Goal: Find specific page/section: Find specific page/section

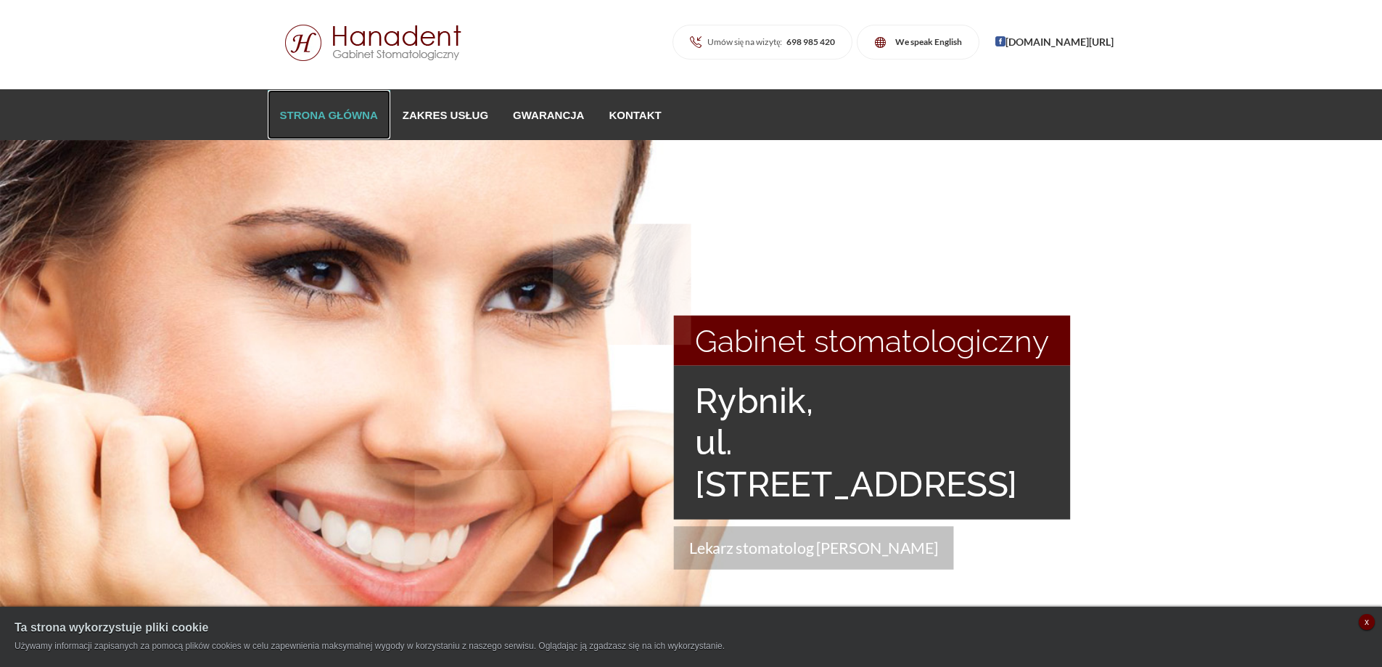
click at [313, 119] on link "Strona główna" at bounding box center [329, 114] width 123 height 49
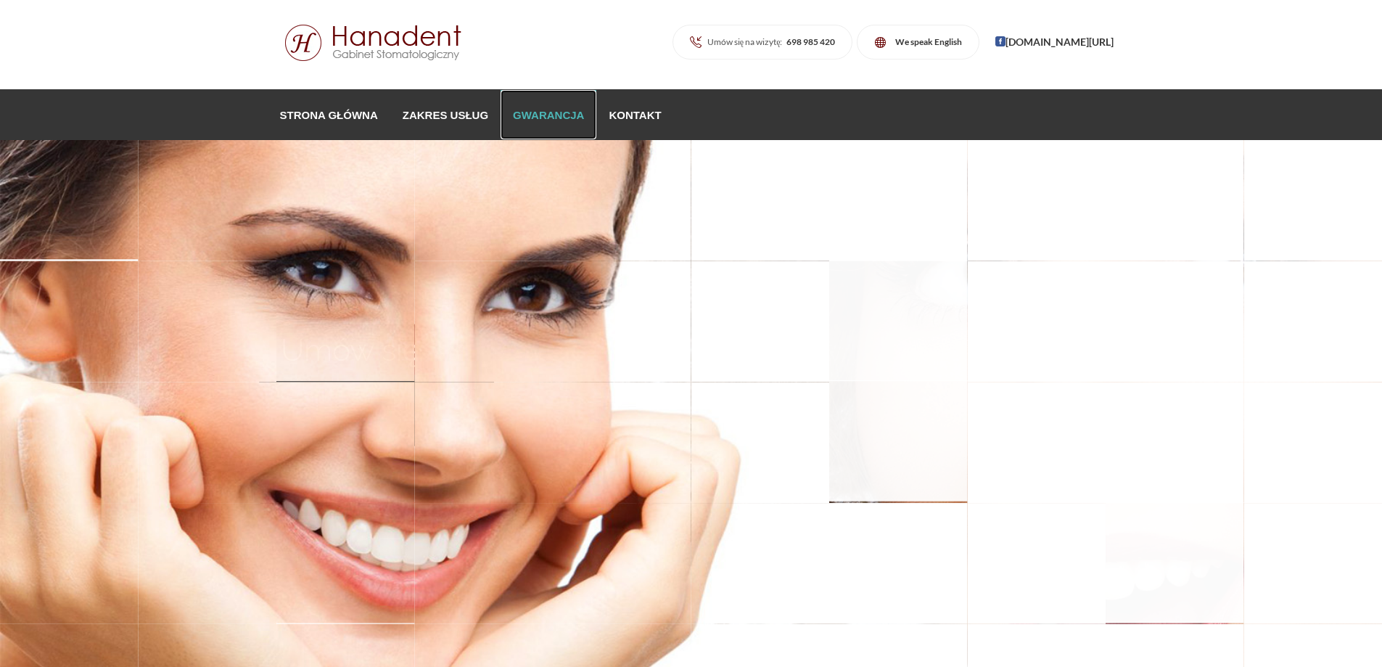
click at [508, 120] on link "Gwarancja" at bounding box center [548, 114] width 96 height 49
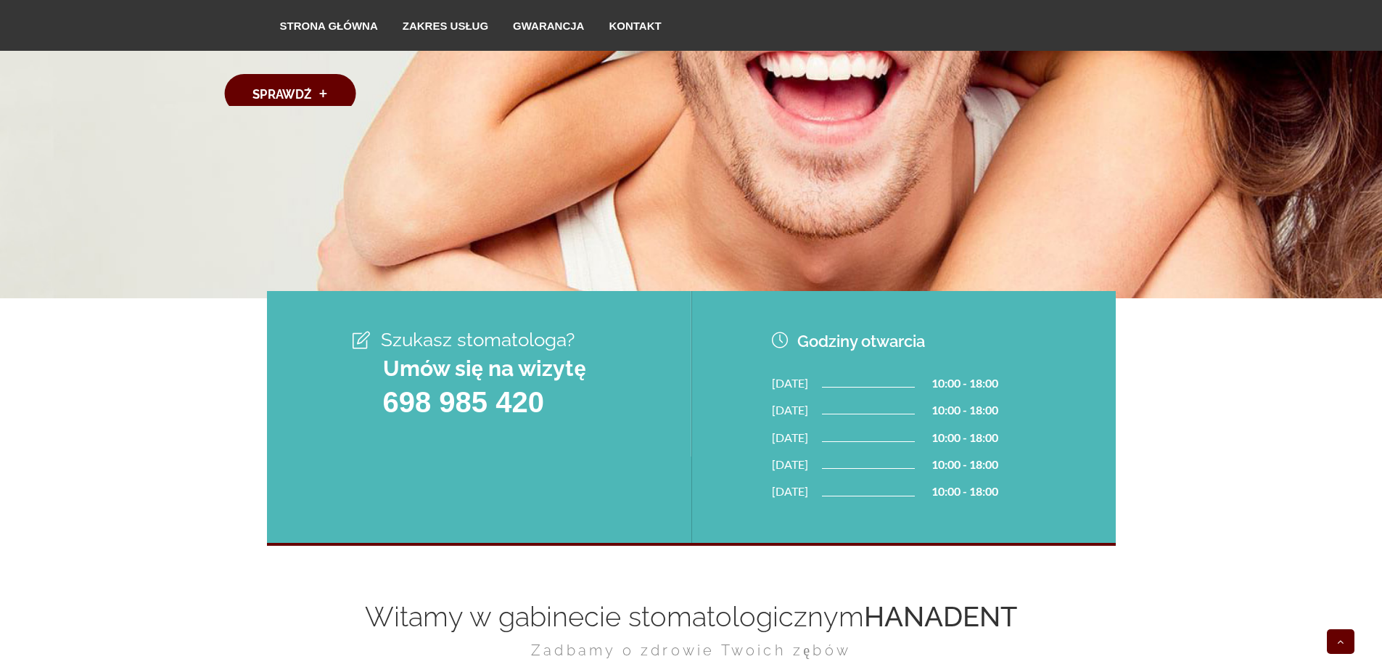
scroll to position [363, 0]
